Goal: Task Accomplishment & Management: Use online tool/utility

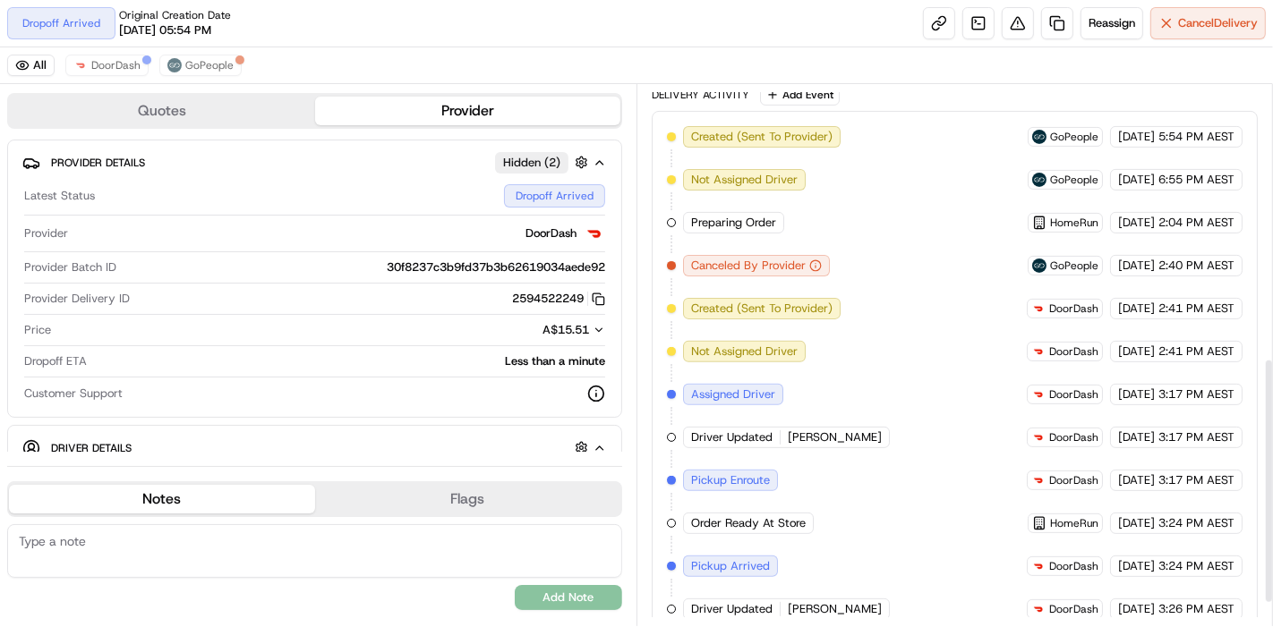
scroll to position [652, 0]
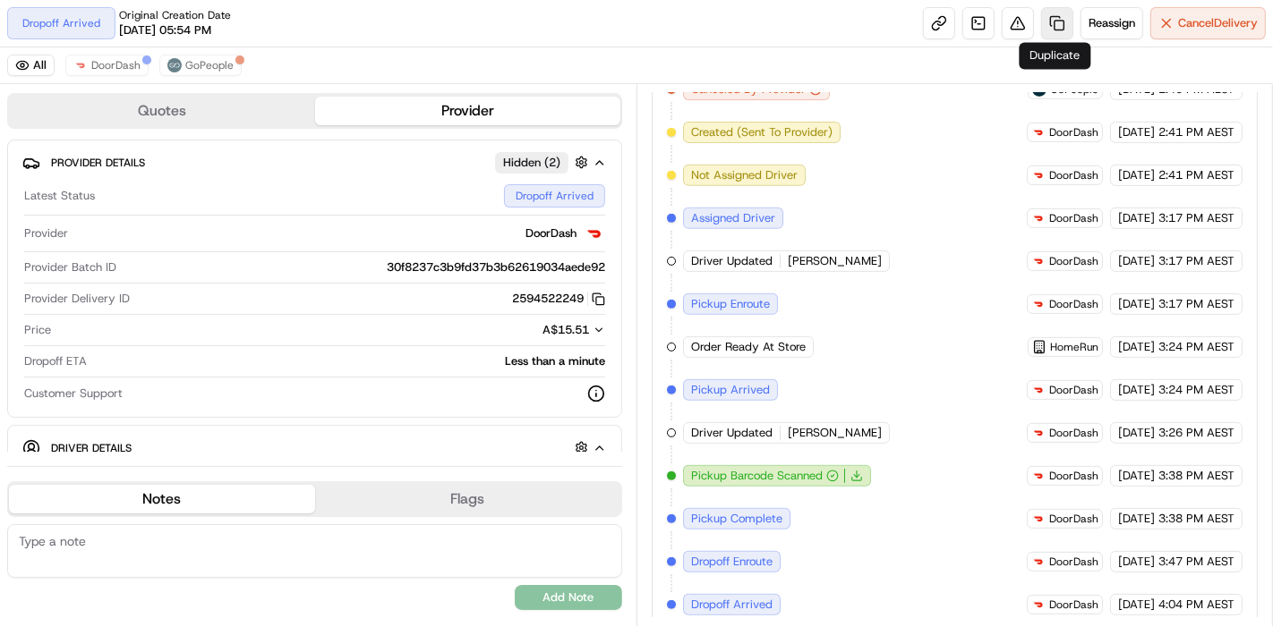
click at [1048, 28] on link at bounding box center [1057, 23] width 32 height 32
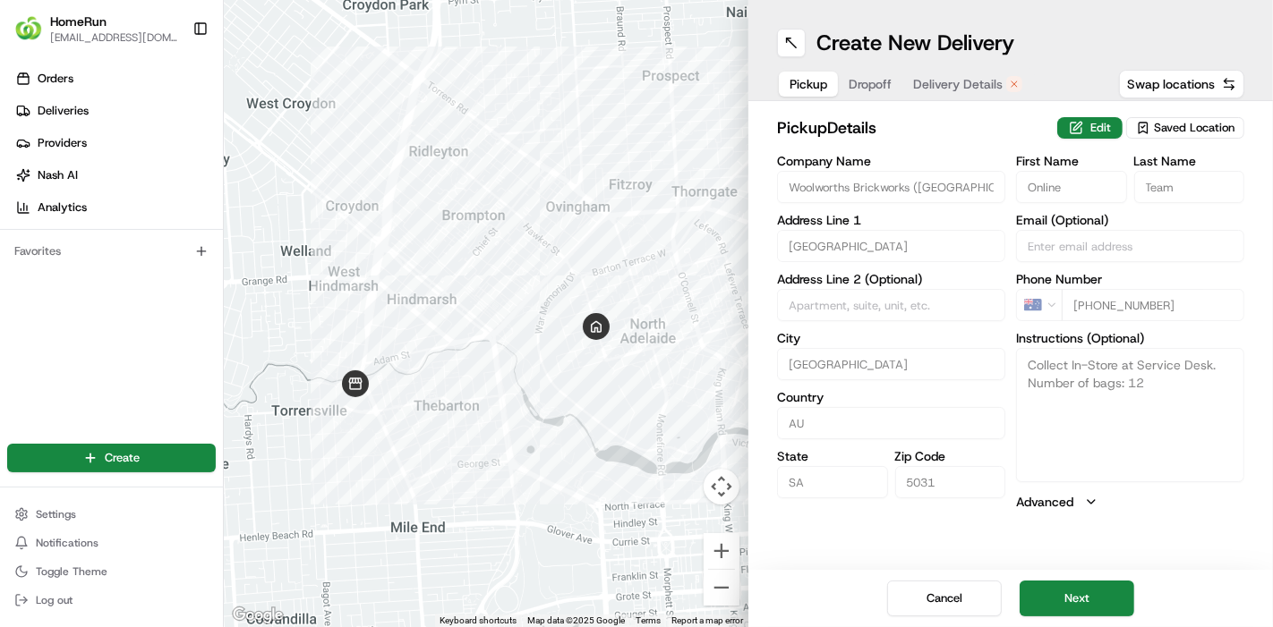
click at [1073, 579] on div "Cancel Next" at bounding box center [1010, 598] width 524 height 57
click at [1076, 590] on button "Next" at bounding box center [1076, 599] width 115 height 36
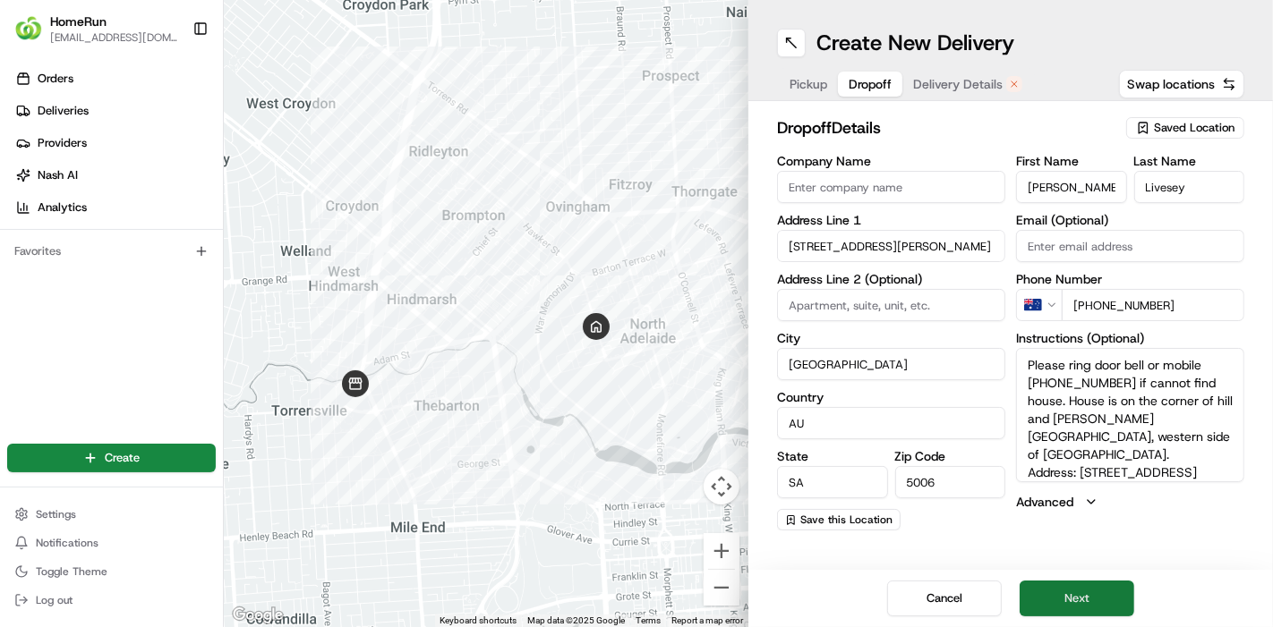
click at [1087, 592] on button "Next" at bounding box center [1076, 599] width 115 height 36
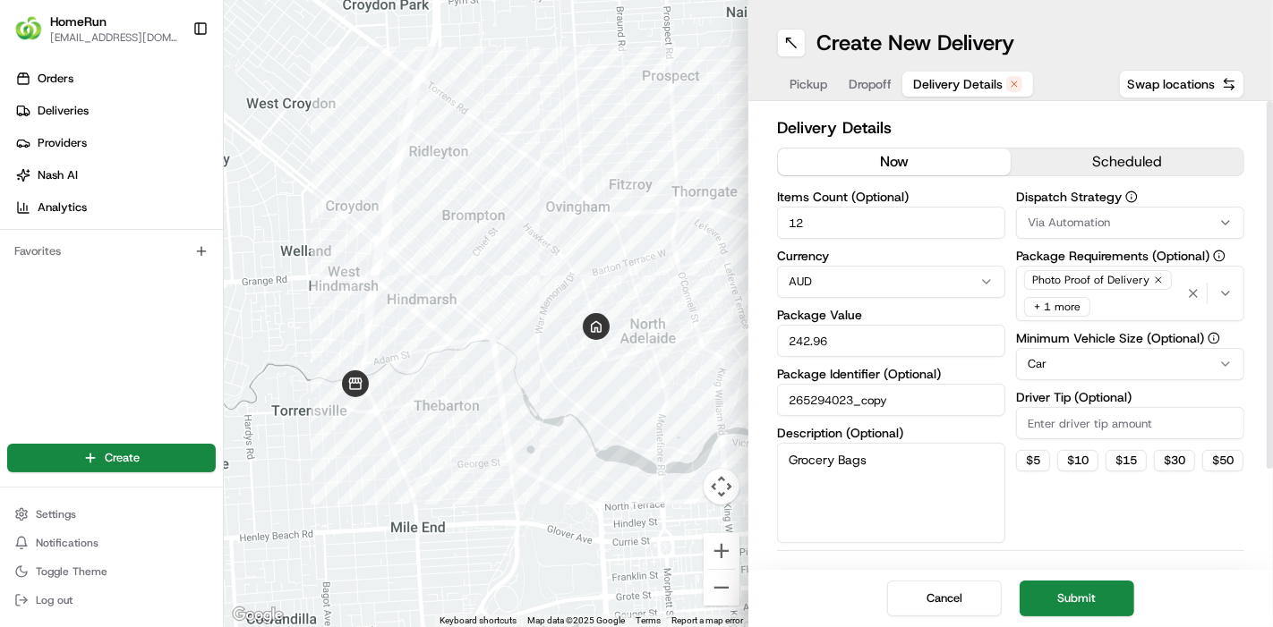
click at [943, 162] on button "now" at bounding box center [894, 162] width 233 height 27
click at [1063, 605] on button "Submit" at bounding box center [1076, 599] width 115 height 36
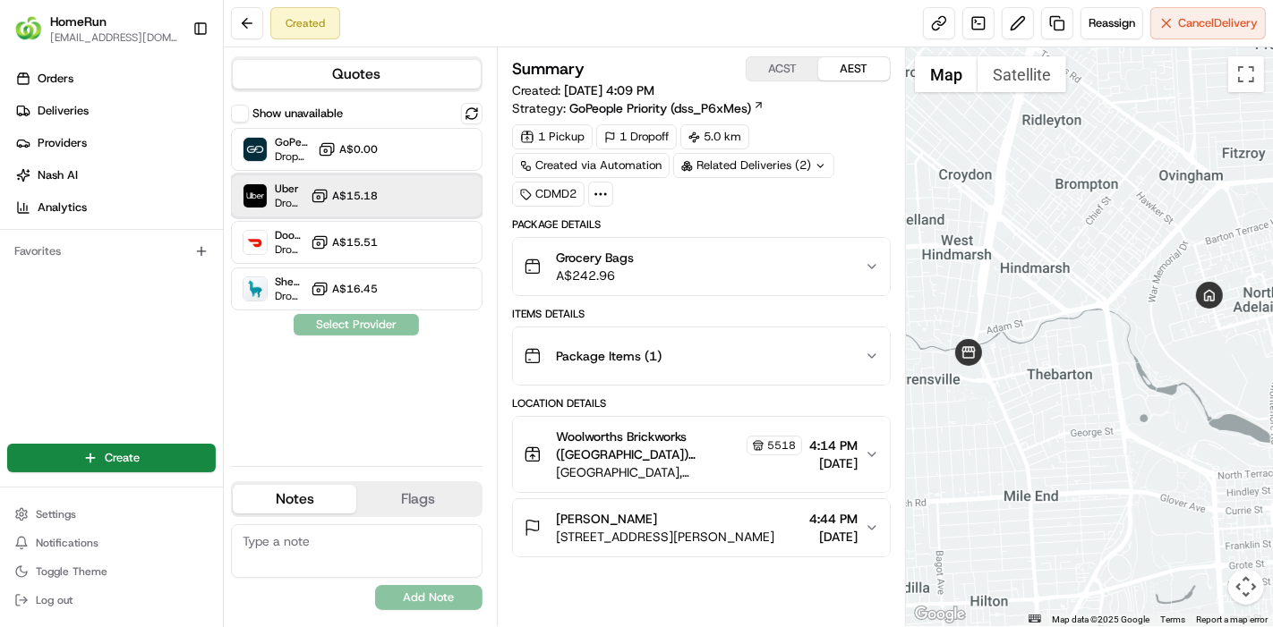
click at [381, 211] on div "Uber Dropoff ETA 55 minutes A$15.18" at bounding box center [357, 196] width 252 height 43
click at [374, 321] on button "Assign Provider" at bounding box center [356, 324] width 127 height 21
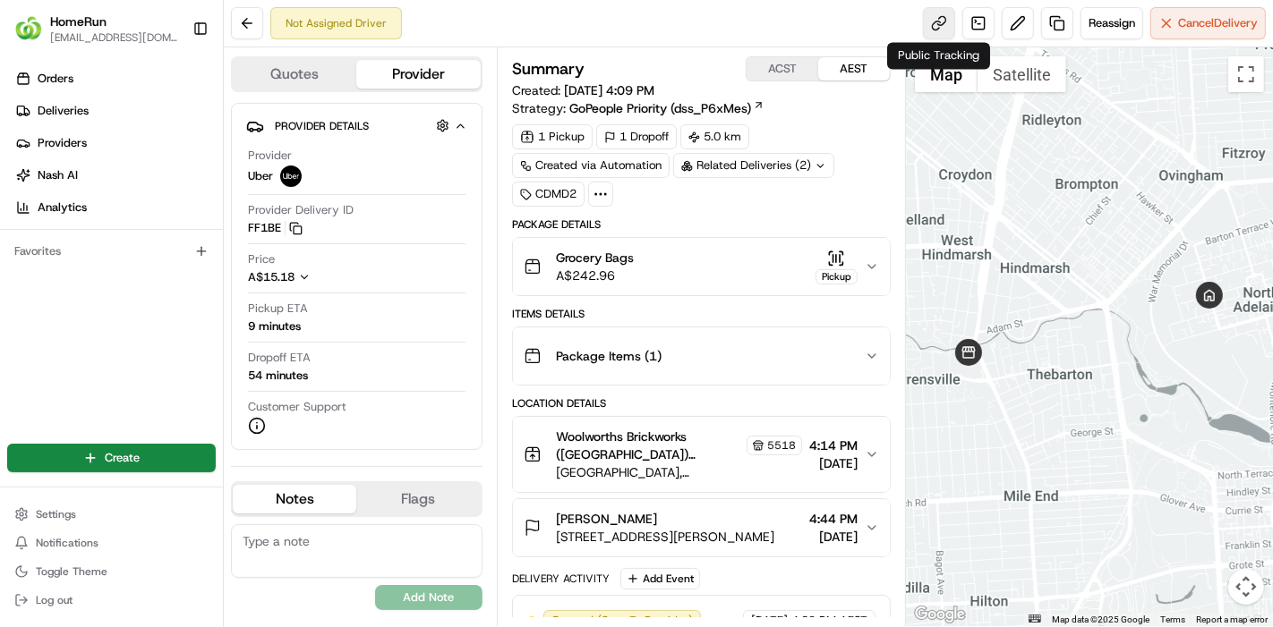
click at [942, 22] on link at bounding box center [939, 23] width 32 height 32
